Goal: Information Seeking & Learning: Learn about a topic

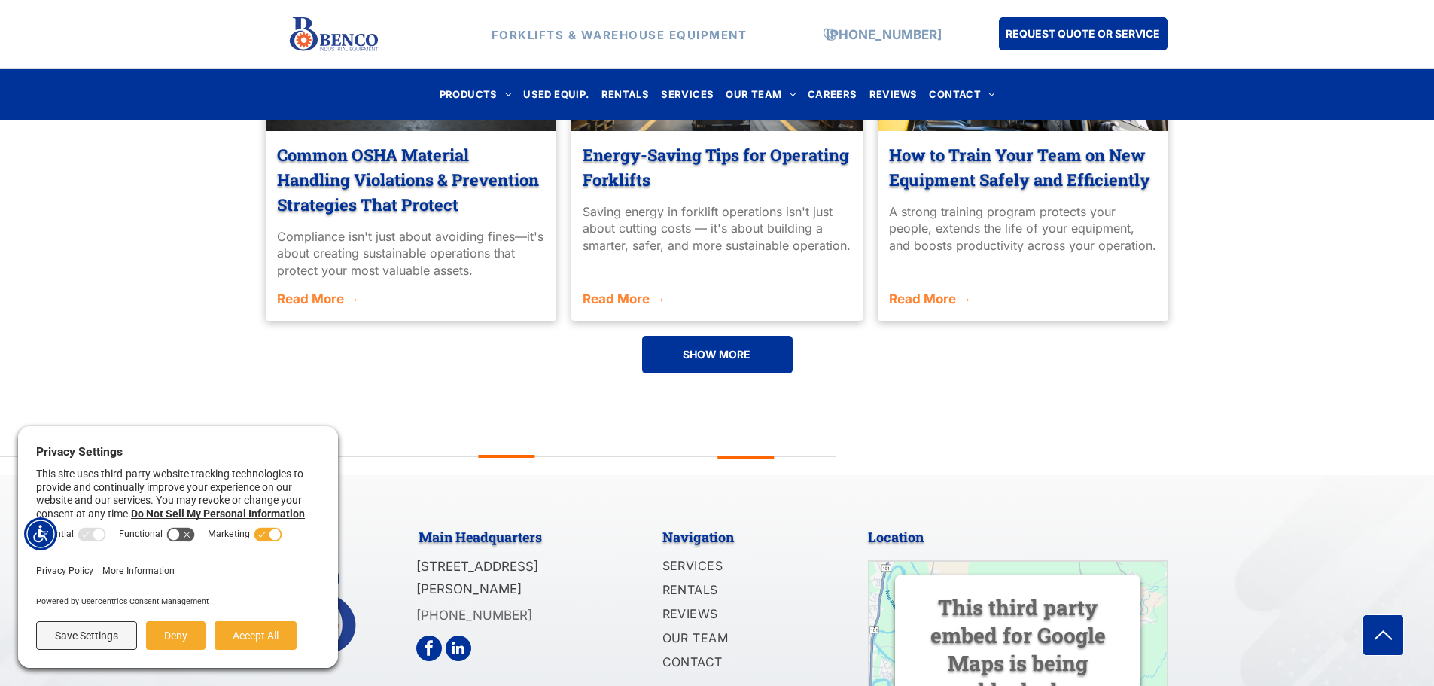
scroll to position [3613, 0]
